Goal: Task Accomplishment & Management: Use online tool/utility

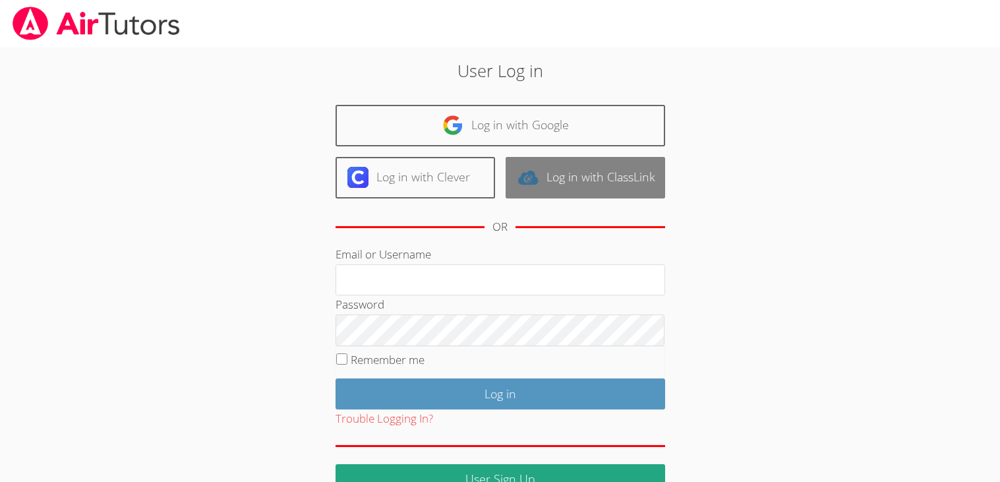
click at [614, 170] on link "Log in with ClassLink" at bounding box center [586, 178] width 160 height 42
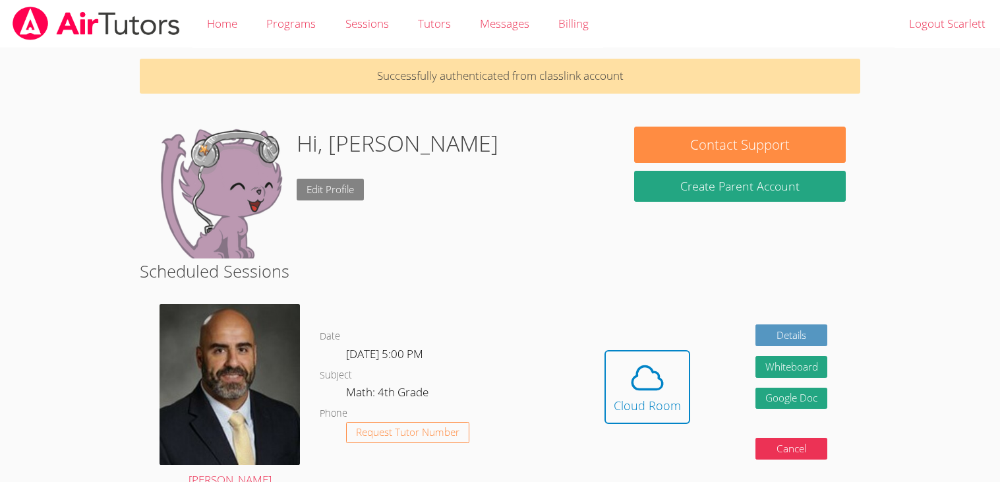
click at [334, 188] on link "Edit Profile" at bounding box center [330, 190] width 67 height 22
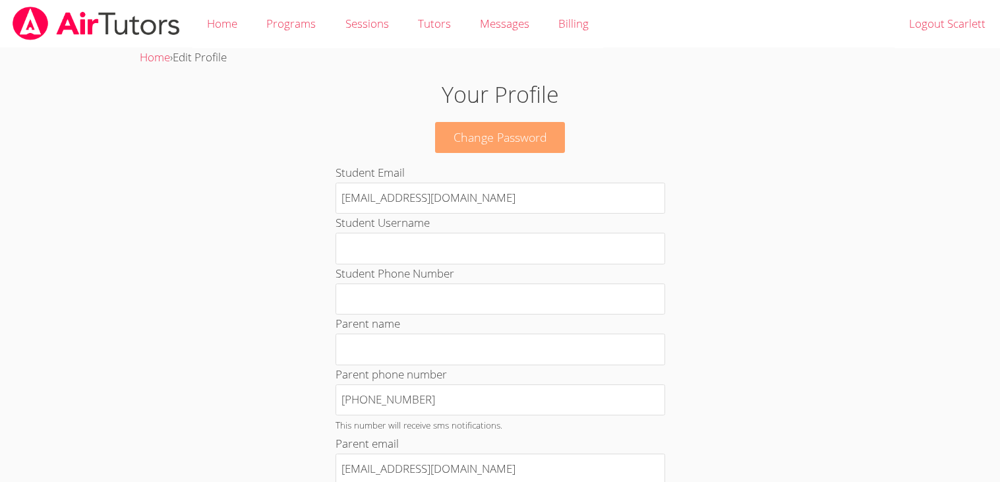
click at [461, 141] on link "Change Password" at bounding box center [500, 137] width 131 height 31
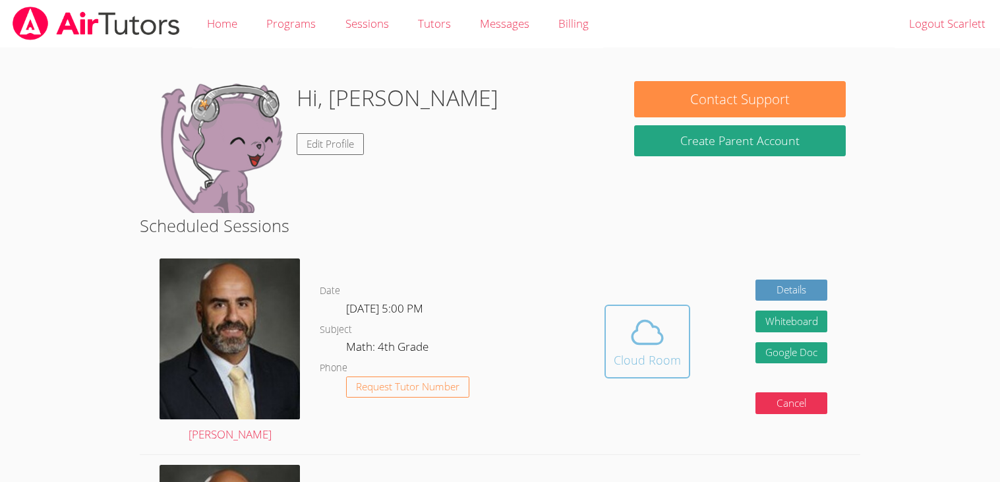
click at [686, 344] on button "Cloud Room" at bounding box center [648, 342] width 86 height 74
click at [965, 464] on body "Home Programs Sessions Tutors Messages Billing Logout Scarlett Hi, Scarlett Edi…" at bounding box center [500, 241] width 1000 height 482
click at [652, 329] on icon at bounding box center [647, 332] width 37 height 37
click at [676, 323] on span at bounding box center [647, 332] width 67 height 37
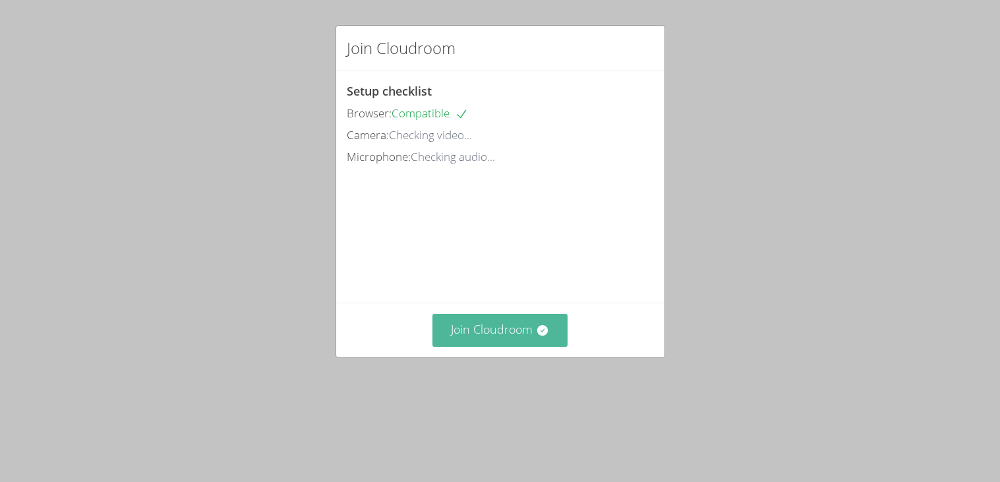
click at [522, 346] on button "Join Cloudroom" at bounding box center [500, 330] width 135 height 32
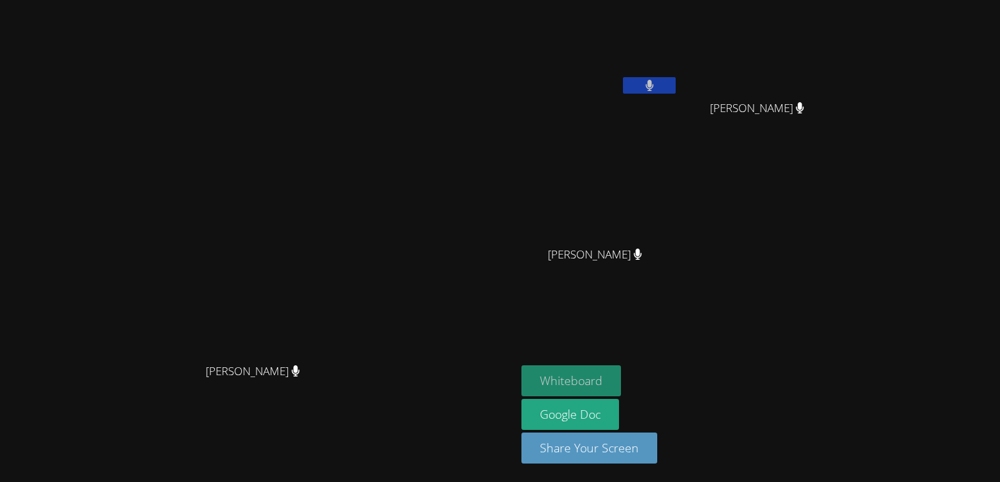
click at [621, 373] on button "Whiteboard" at bounding box center [572, 380] width 100 height 31
click at [676, 78] on button at bounding box center [649, 85] width 53 height 16
click at [657, 87] on icon at bounding box center [650, 85] width 14 height 11
click at [676, 84] on button at bounding box center [649, 85] width 53 height 16
click at [657, 86] on icon at bounding box center [650, 85] width 14 height 11
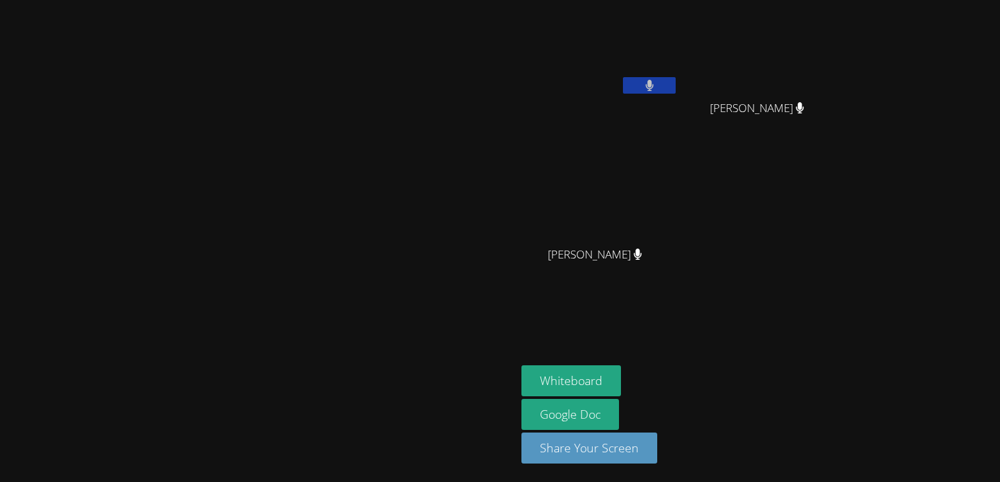
click at [676, 86] on button at bounding box center [649, 85] width 53 height 16
click at [676, 81] on button at bounding box center [649, 85] width 53 height 16
click at [623, 77] on button at bounding box center [649, 85] width 53 height 16
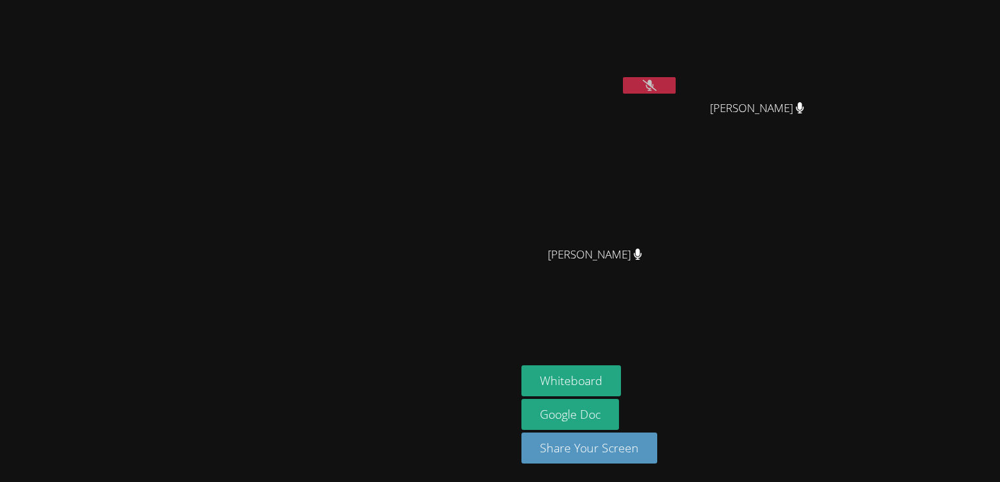
click at [623, 77] on button at bounding box center [649, 85] width 53 height 16
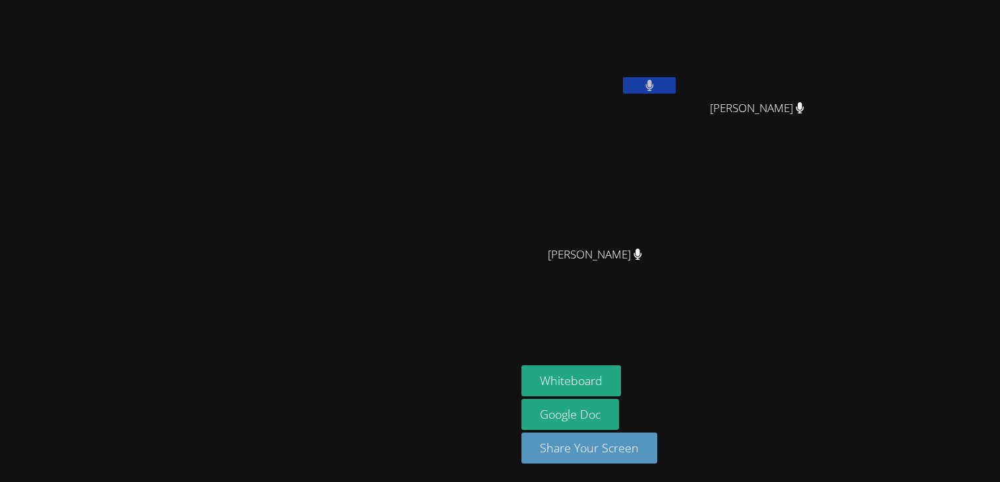
click at [623, 77] on button at bounding box center [649, 85] width 53 height 16
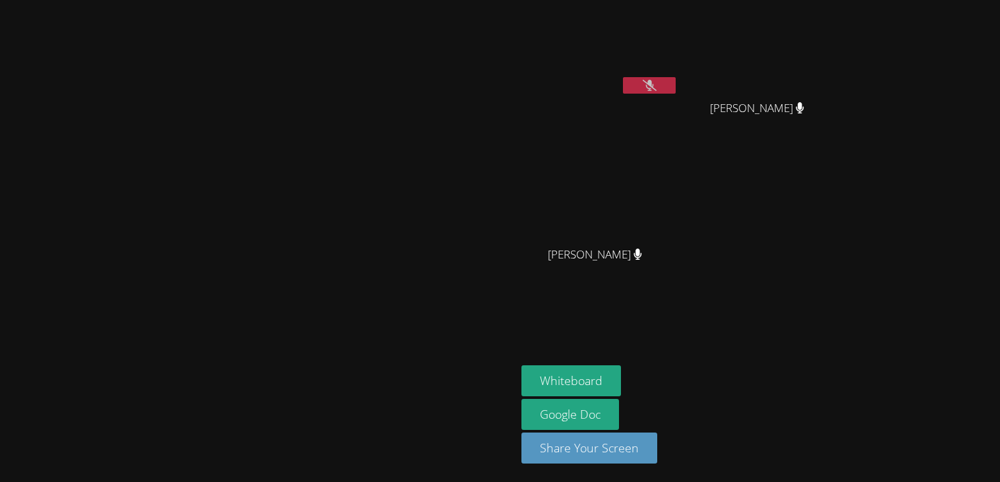
click at [623, 77] on button at bounding box center [649, 85] width 53 height 16
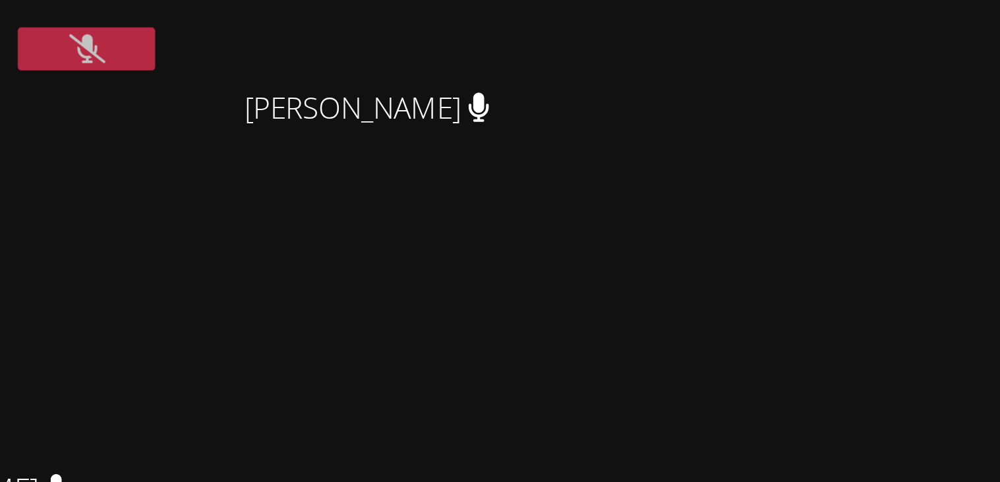
click at [623, 77] on button at bounding box center [649, 85] width 53 height 16
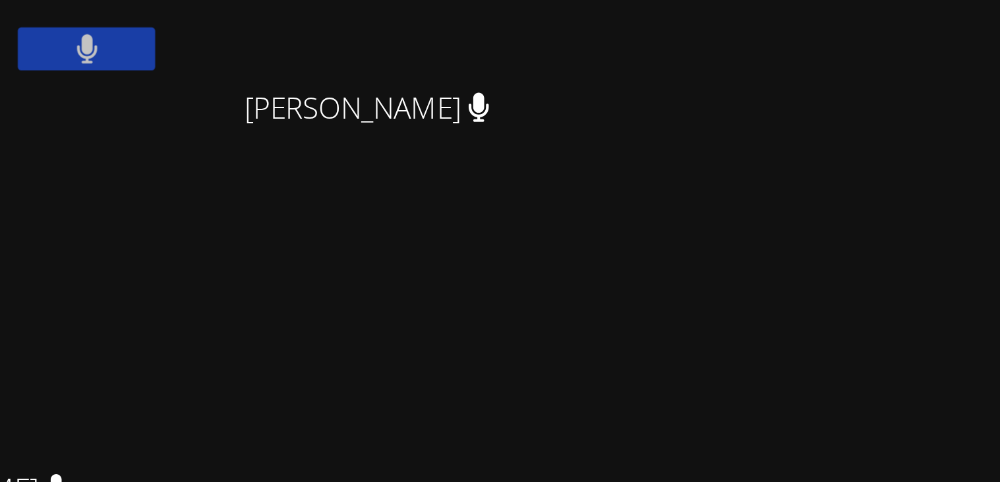
click at [623, 77] on button at bounding box center [649, 85] width 53 height 16
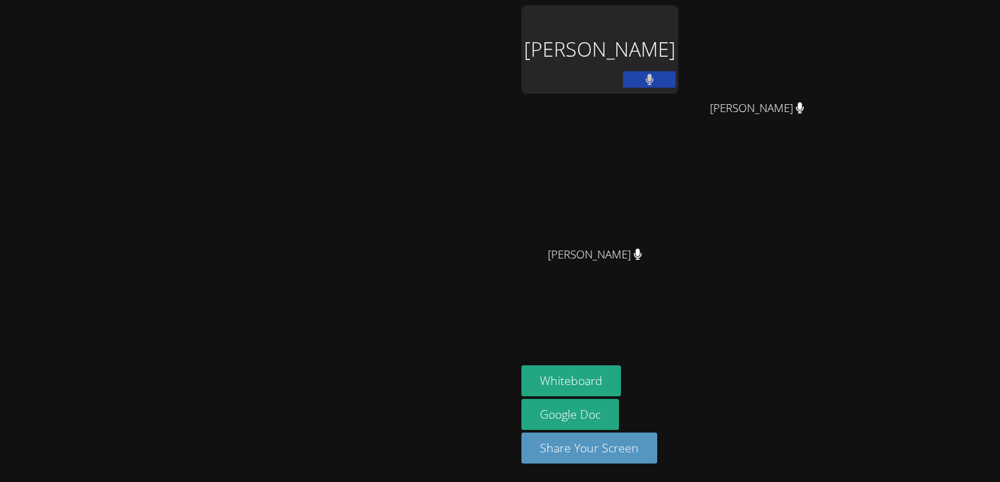
click at [676, 76] on button at bounding box center [649, 79] width 53 height 16
click at [623, 71] on button at bounding box center [649, 79] width 53 height 16
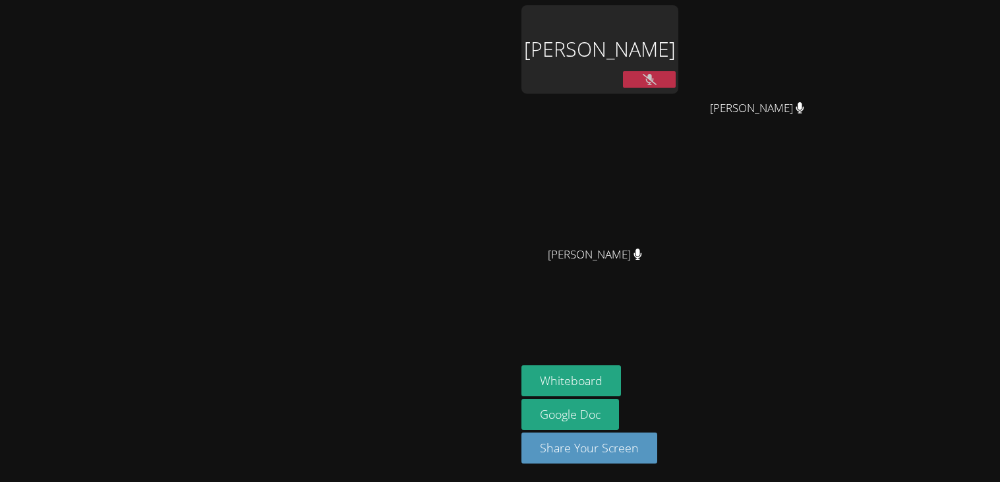
click at [623, 71] on button at bounding box center [649, 79] width 53 height 16
click at [676, 80] on button at bounding box center [649, 79] width 53 height 16
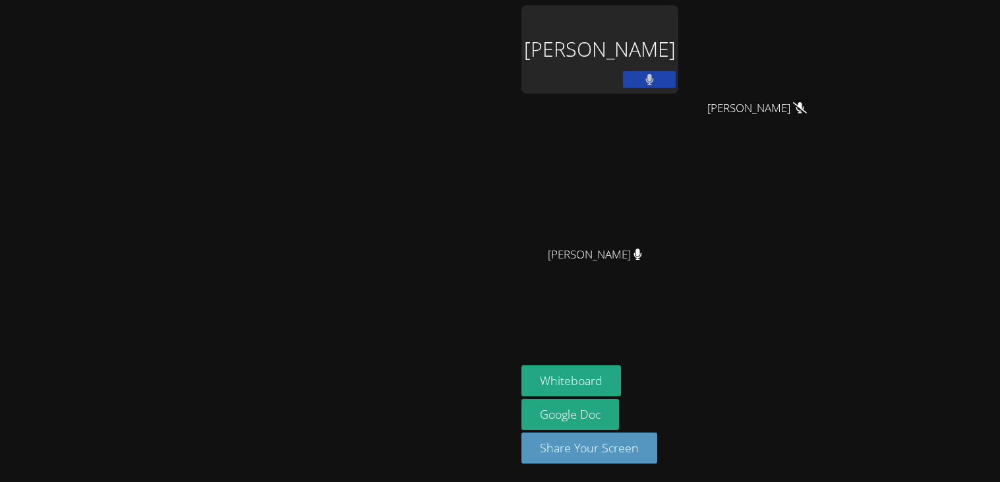
click at [623, 71] on button at bounding box center [649, 79] width 53 height 16
click at [676, 73] on button at bounding box center [649, 79] width 53 height 16
click at [623, 71] on button at bounding box center [649, 79] width 53 height 16
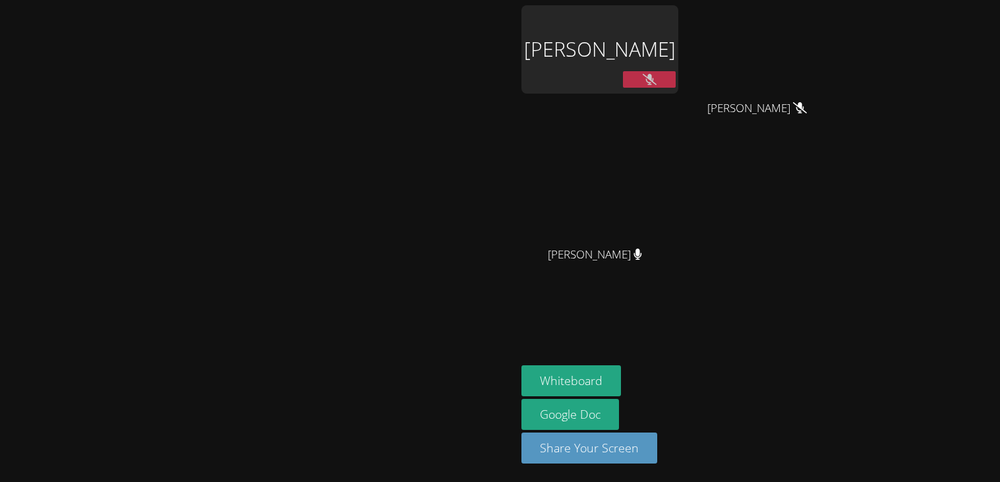
click at [623, 71] on button at bounding box center [649, 79] width 53 height 16
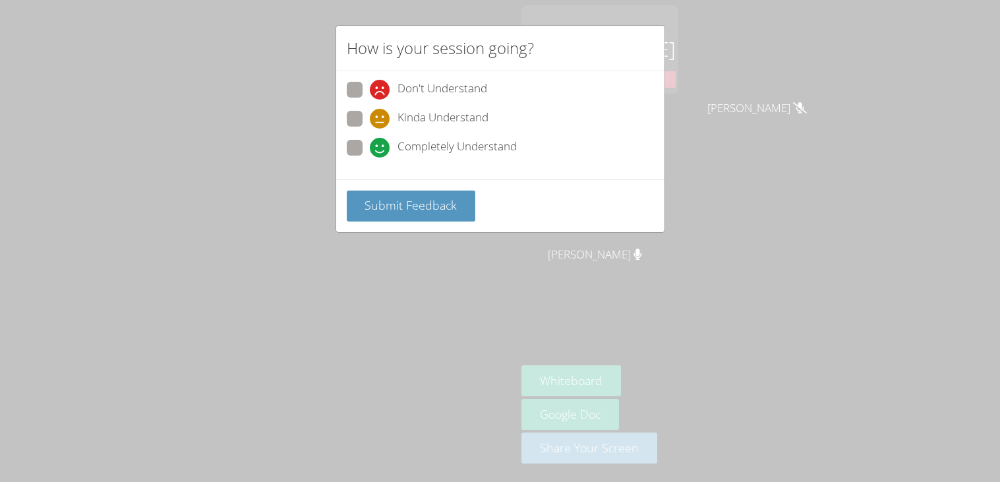
click at [404, 144] on span "Completely Understand" at bounding box center [457, 148] width 119 height 20
click at [381, 144] on input "Completely Understand" at bounding box center [375, 145] width 11 height 11
radio input "true"
click at [446, 211] on span "Submit Feedback" at bounding box center [411, 205] width 92 height 16
